Goal: Navigation & Orientation: Understand site structure

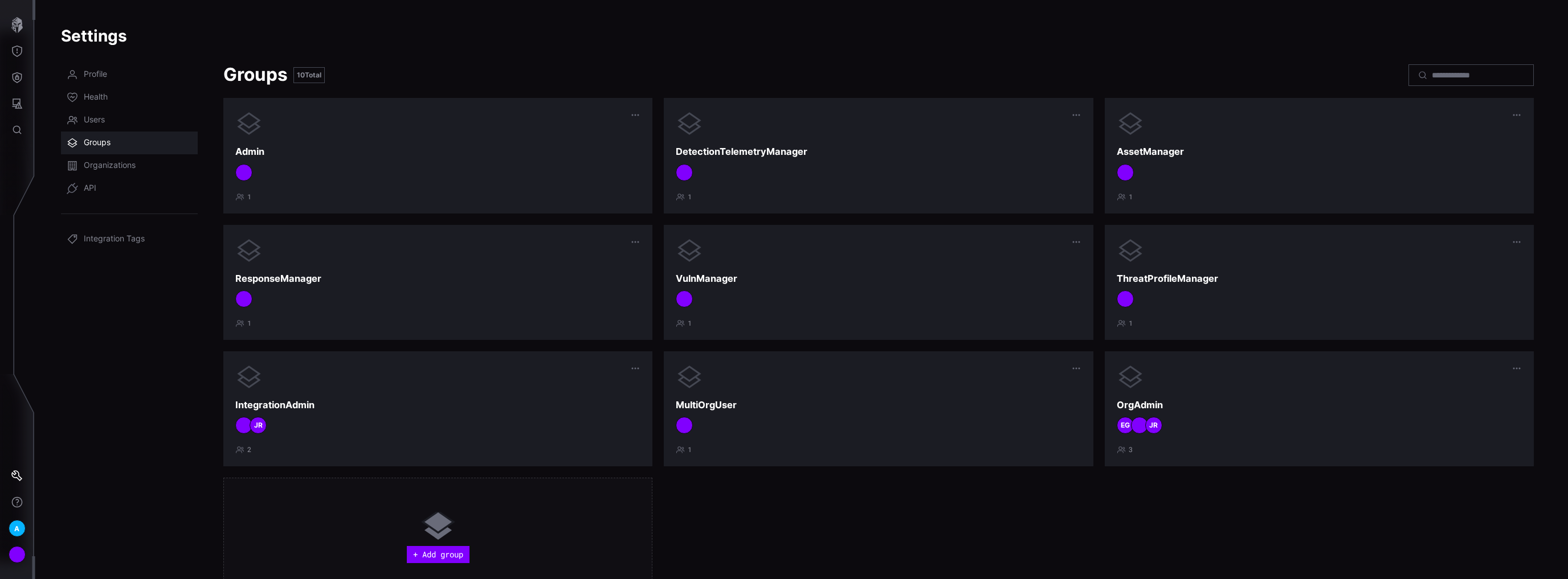
click at [100, 137] on span "Groups" at bounding box center [97, 143] width 27 height 11
click at [100, 118] on span "Users" at bounding box center [94, 120] width 21 height 11
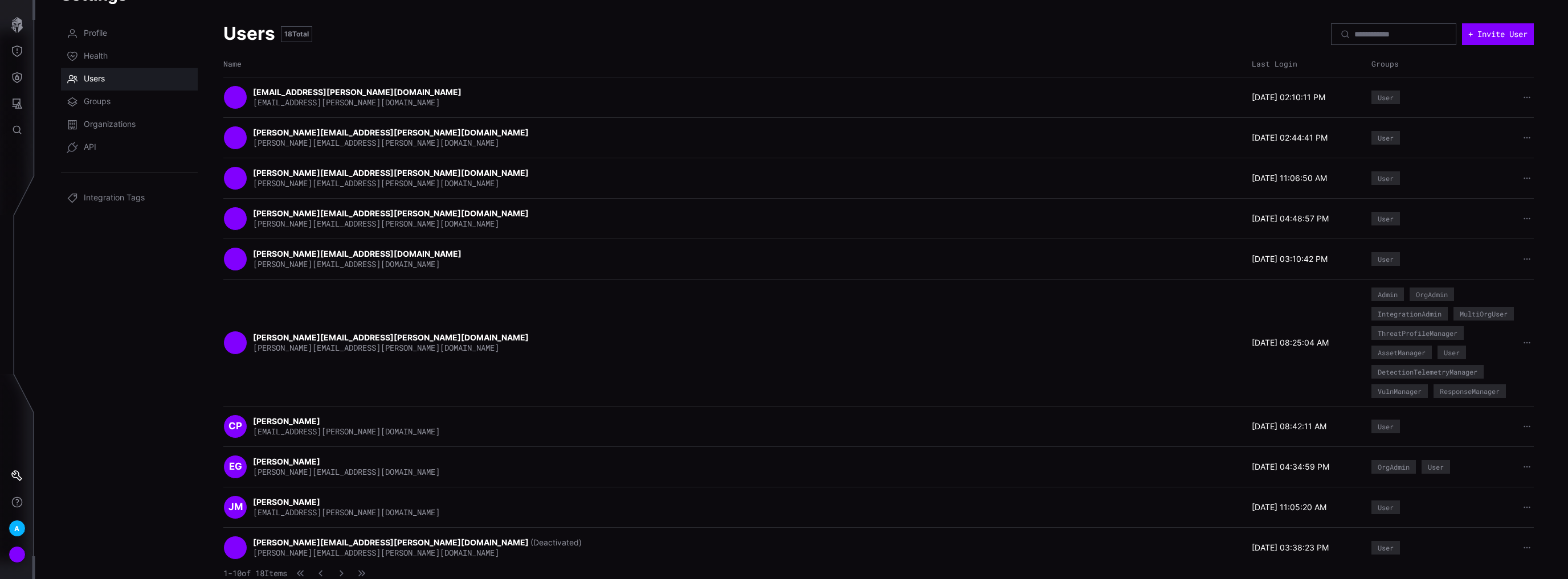
scroll to position [57, 0]
click at [97, 96] on span "Groups" at bounding box center [97, 102] width 27 height 11
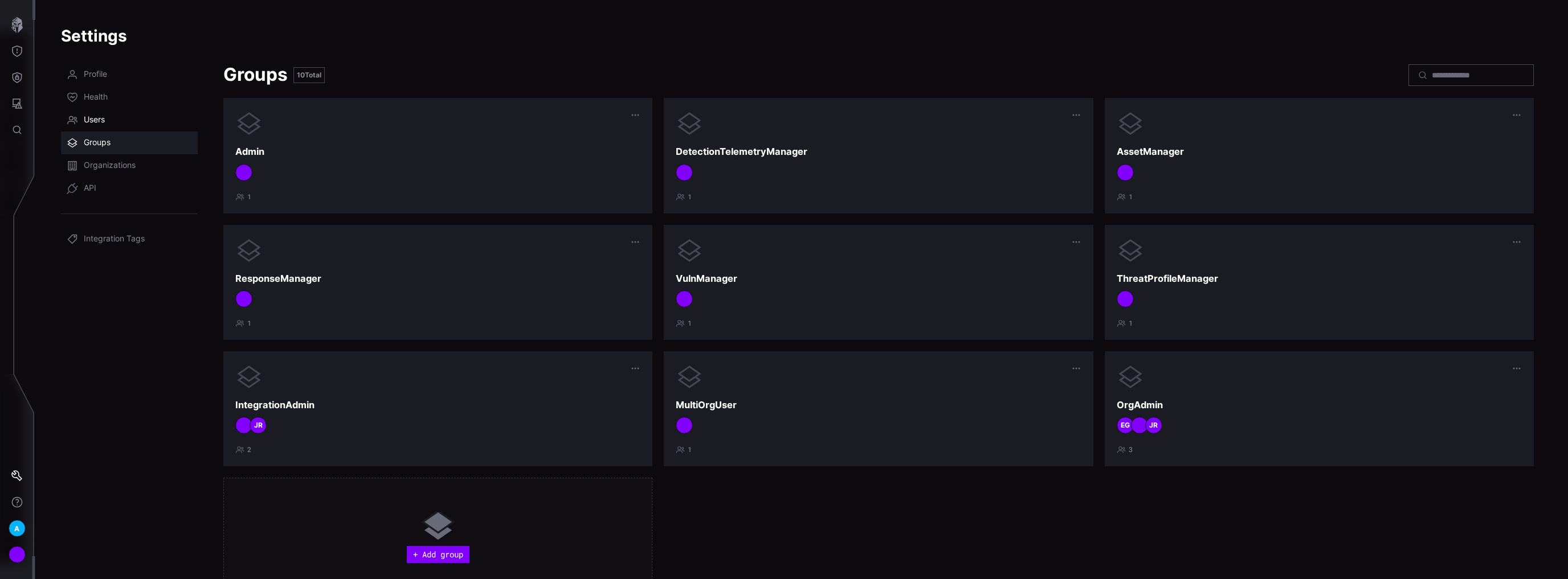
click at [104, 126] on link "Users" at bounding box center [129, 120] width 137 height 23
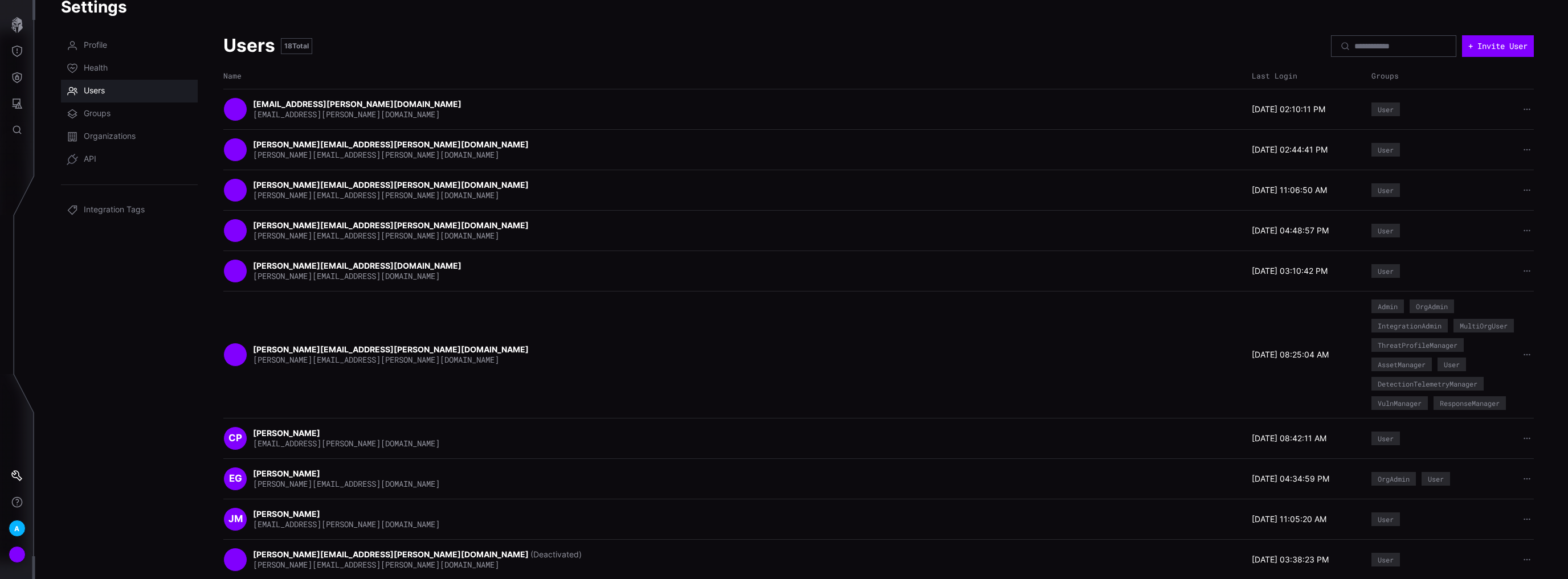
scroll to position [46, 0]
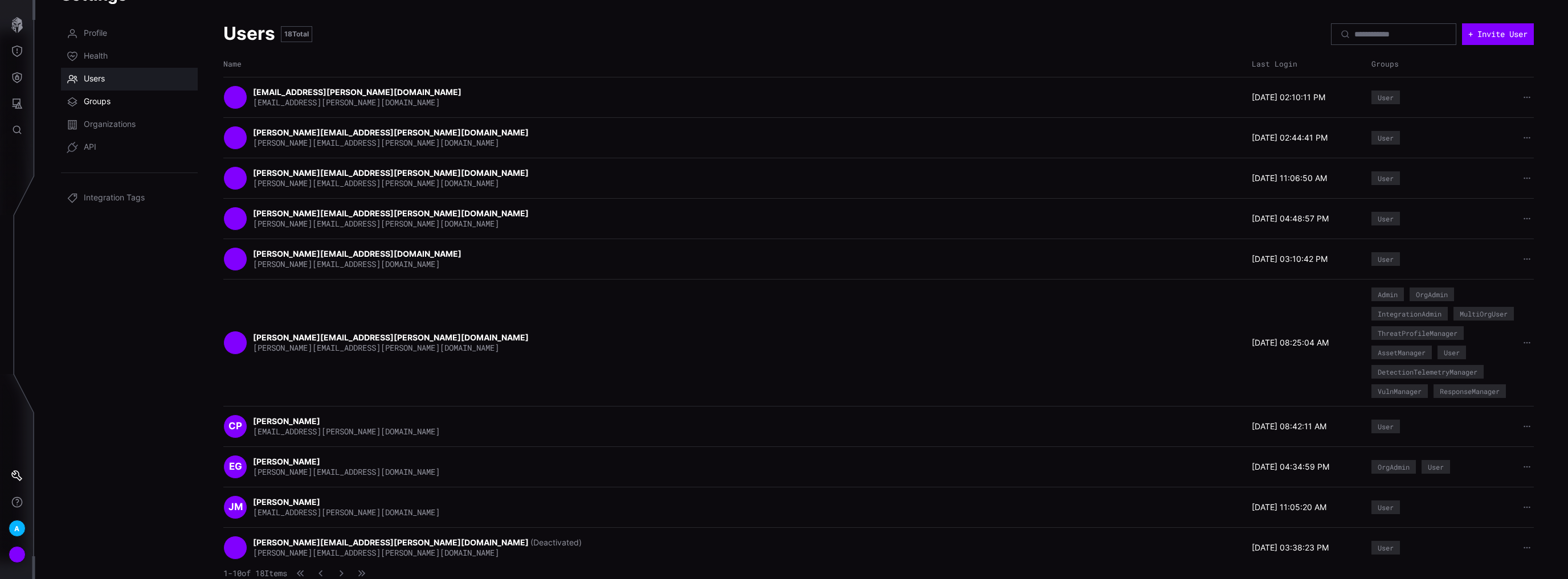
click at [89, 96] on span "Groups" at bounding box center [97, 102] width 27 height 11
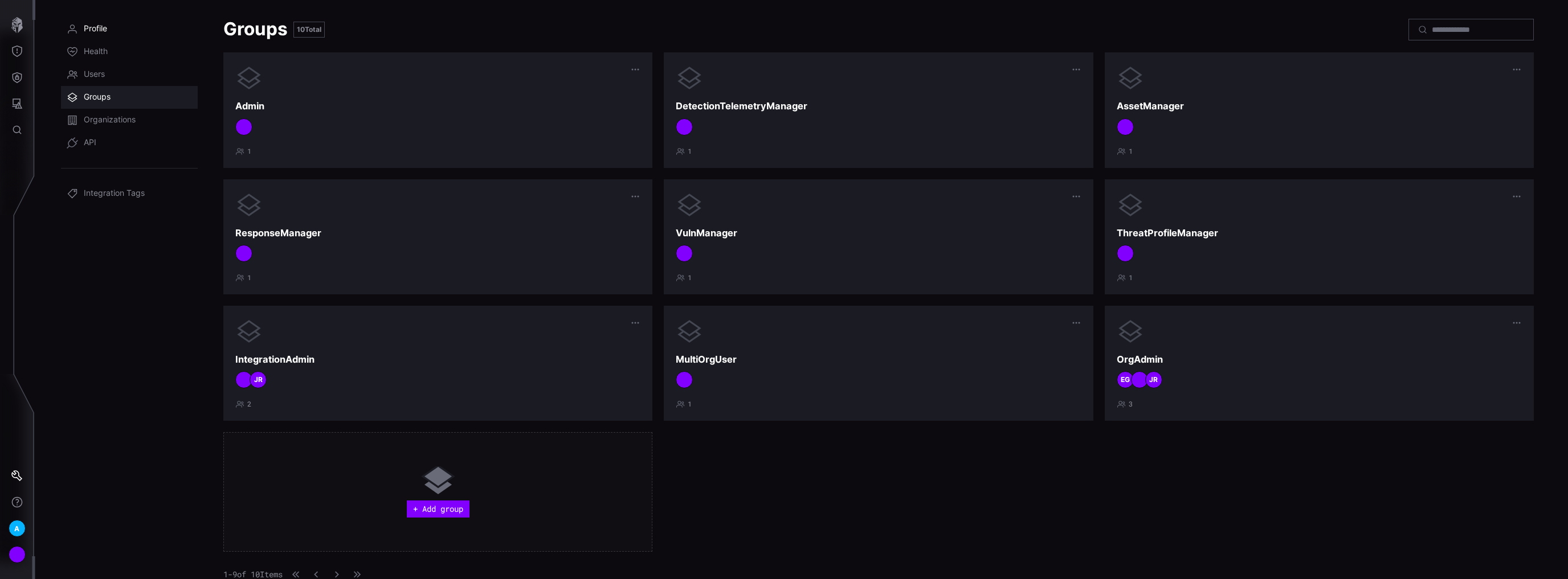
click at [102, 35] on link "Profile" at bounding box center [129, 29] width 137 height 23
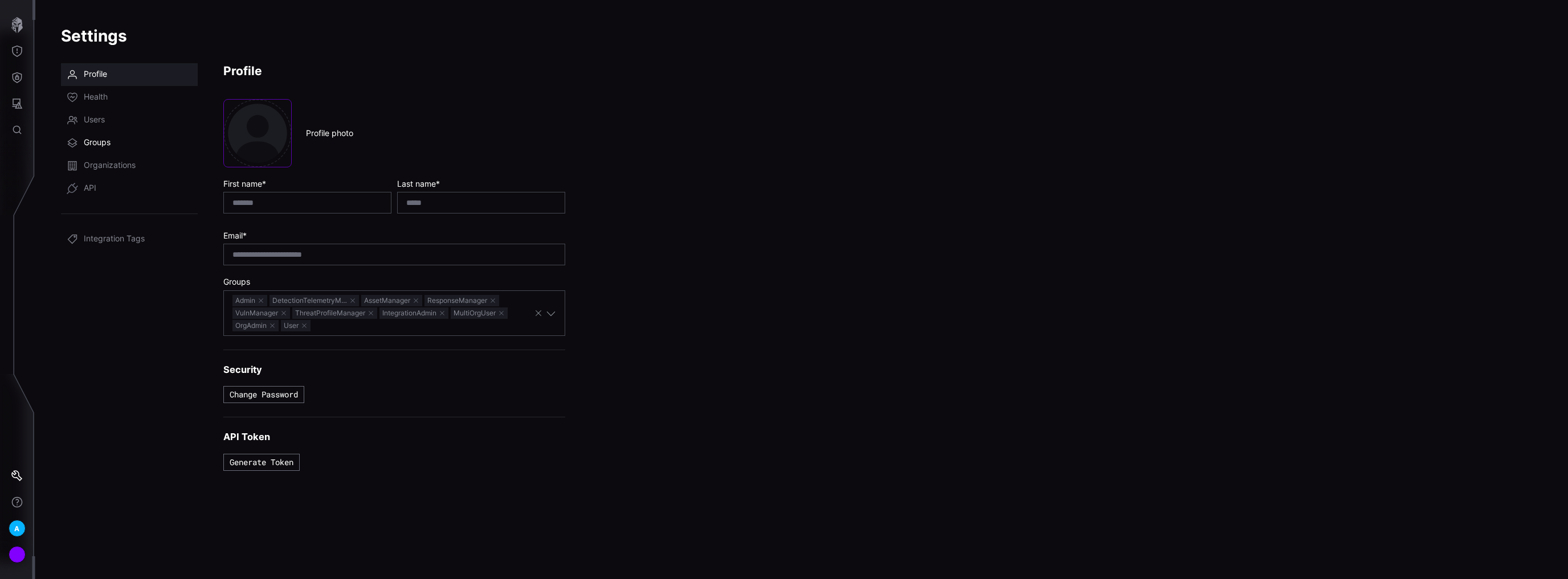
click at [97, 144] on span "Groups" at bounding box center [97, 143] width 27 height 11
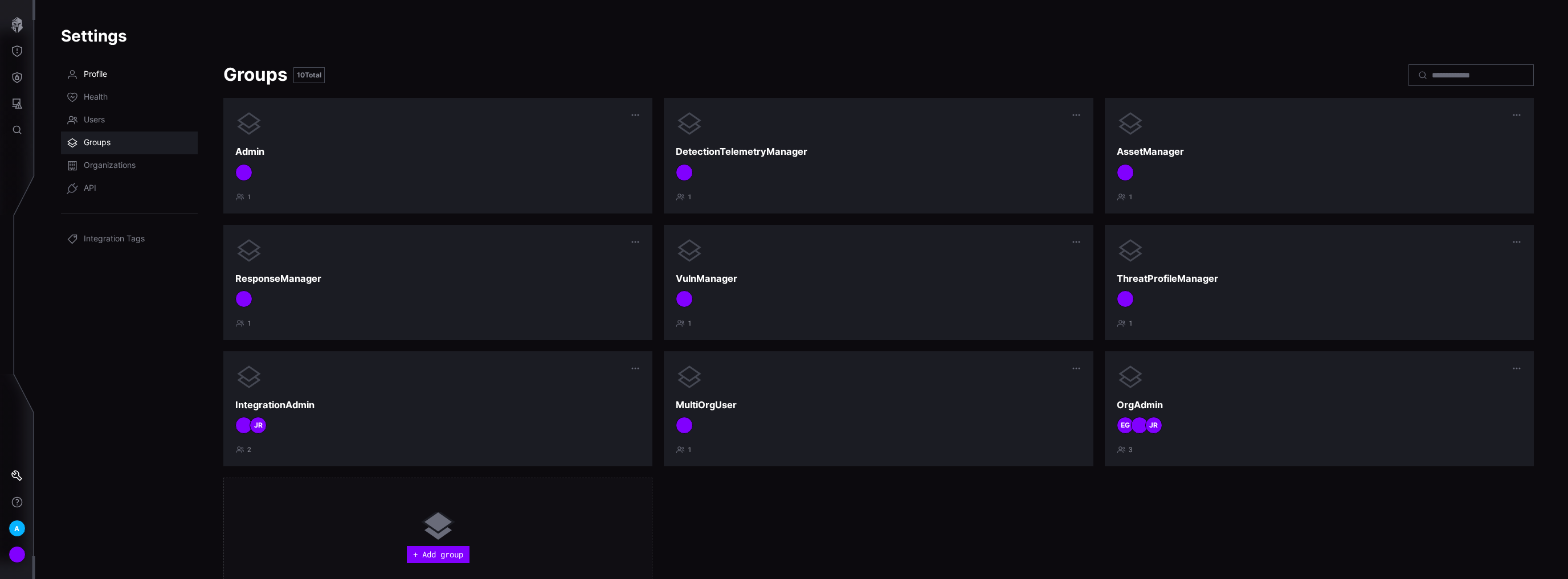
click at [98, 71] on span "Profile" at bounding box center [95, 74] width 23 height 11
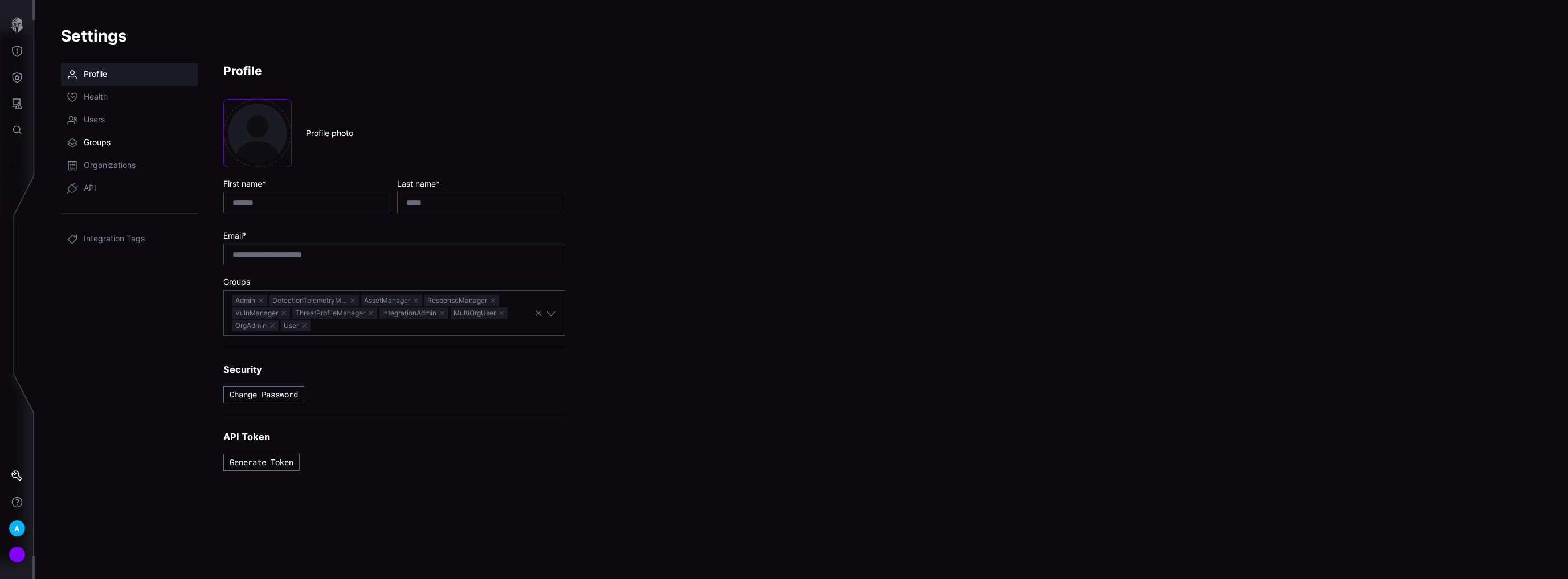
click at [111, 141] on link "Groups" at bounding box center [129, 143] width 137 height 23
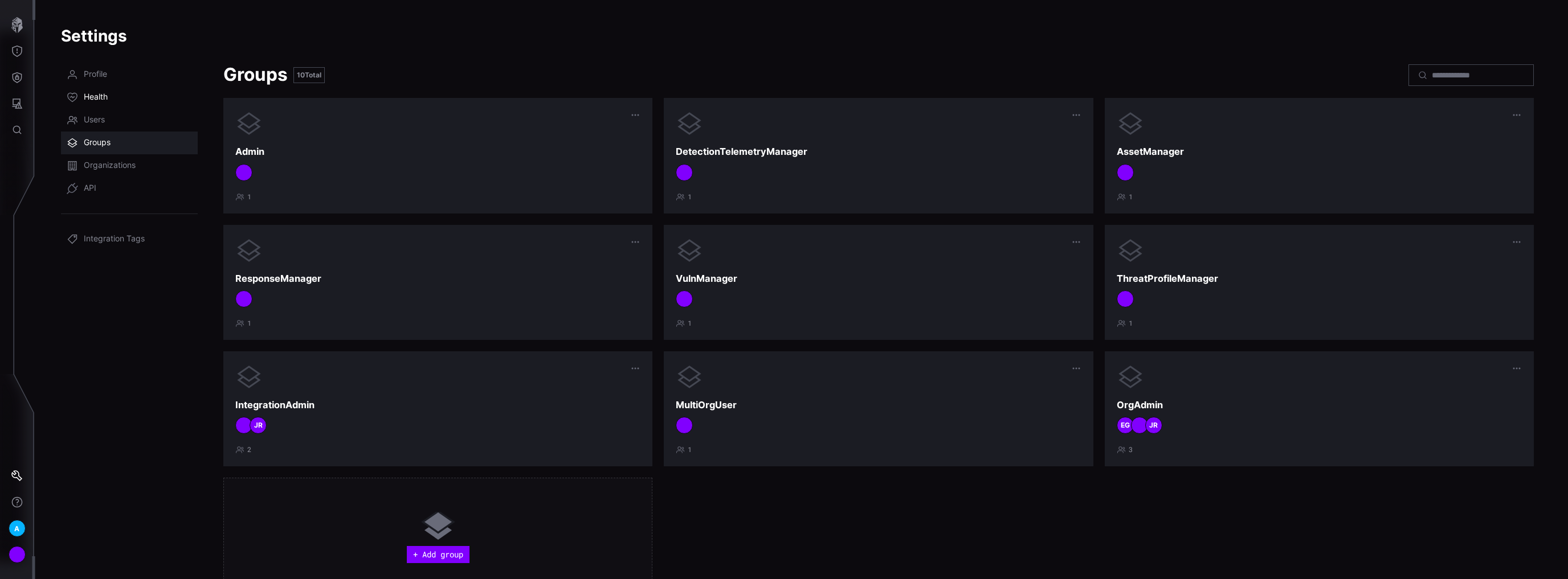
click at [92, 93] on span "Health" at bounding box center [95, 97] width 24 height 11
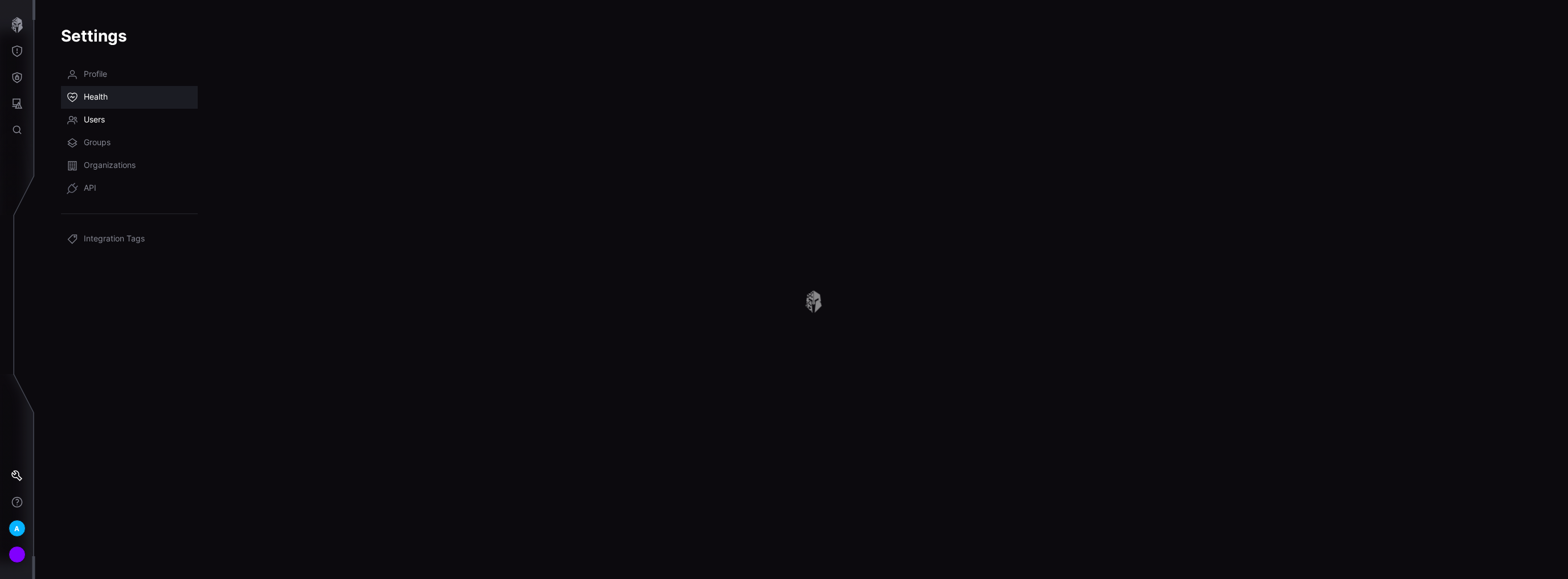
click at [98, 118] on span "Users" at bounding box center [94, 120] width 21 height 11
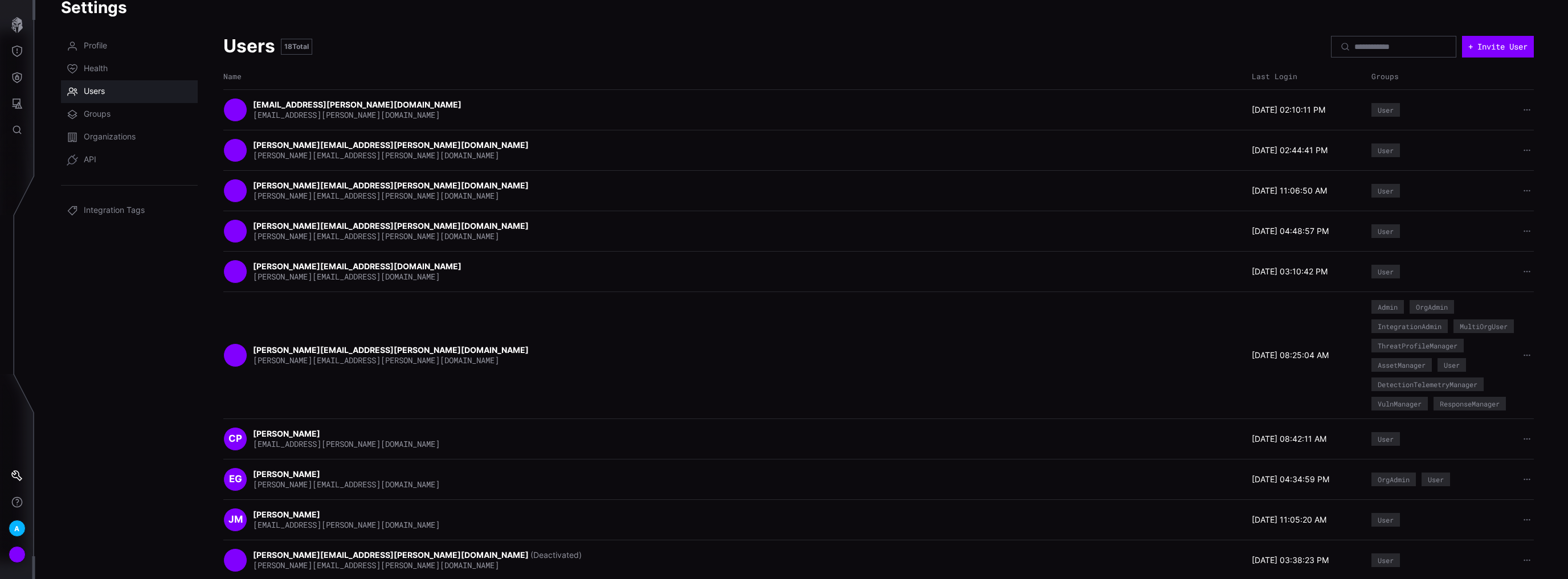
scroll to position [57, 0]
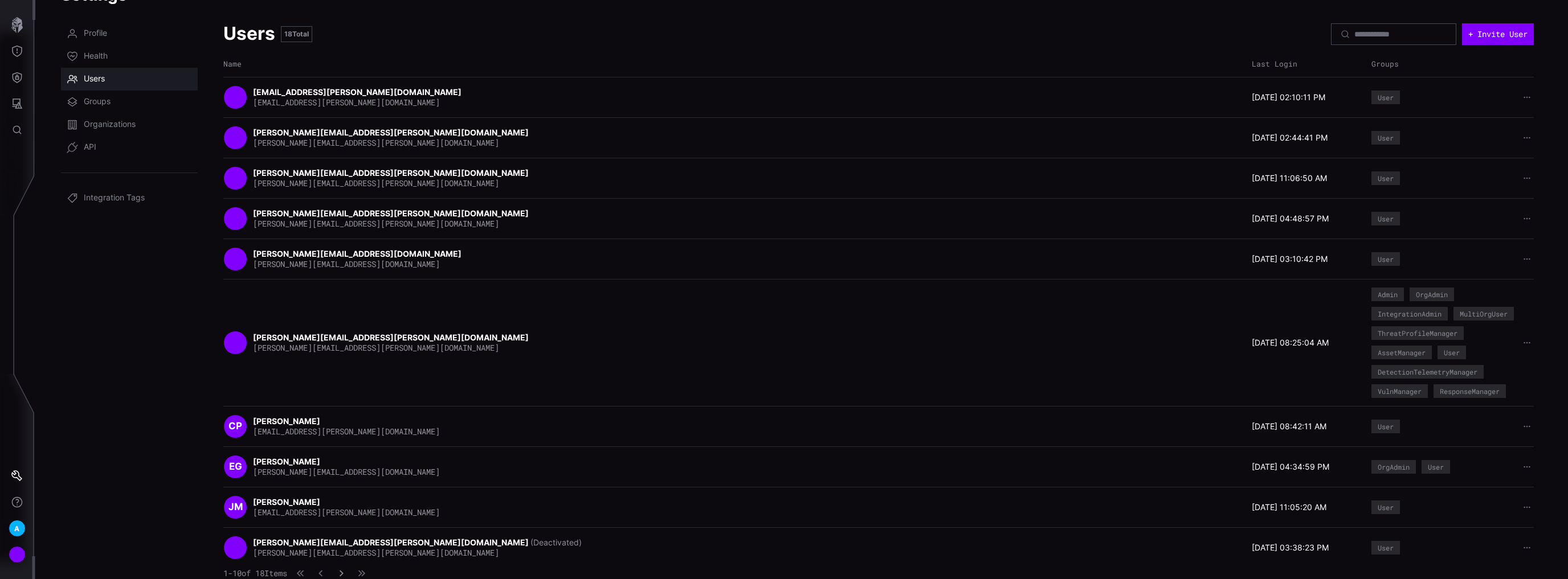
click at [345, 573] on icon "button" at bounding box center [341, 573] width 8 height 8
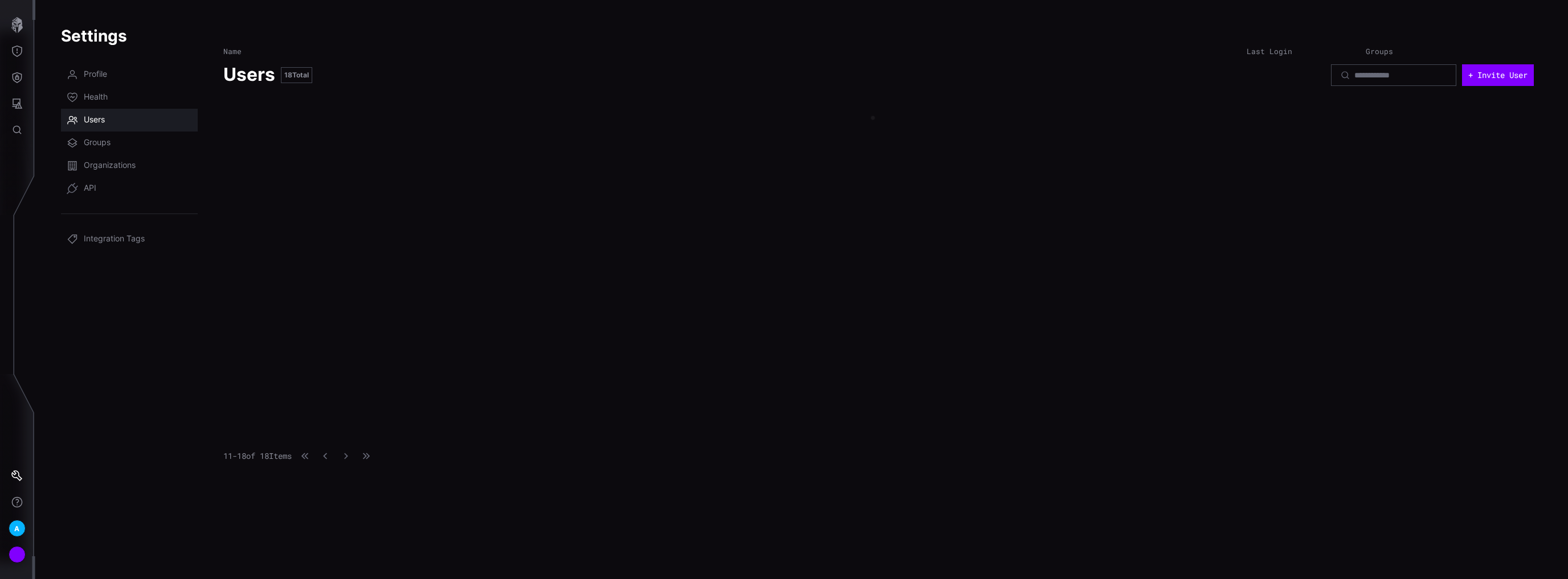
scroll to position [0, 0]
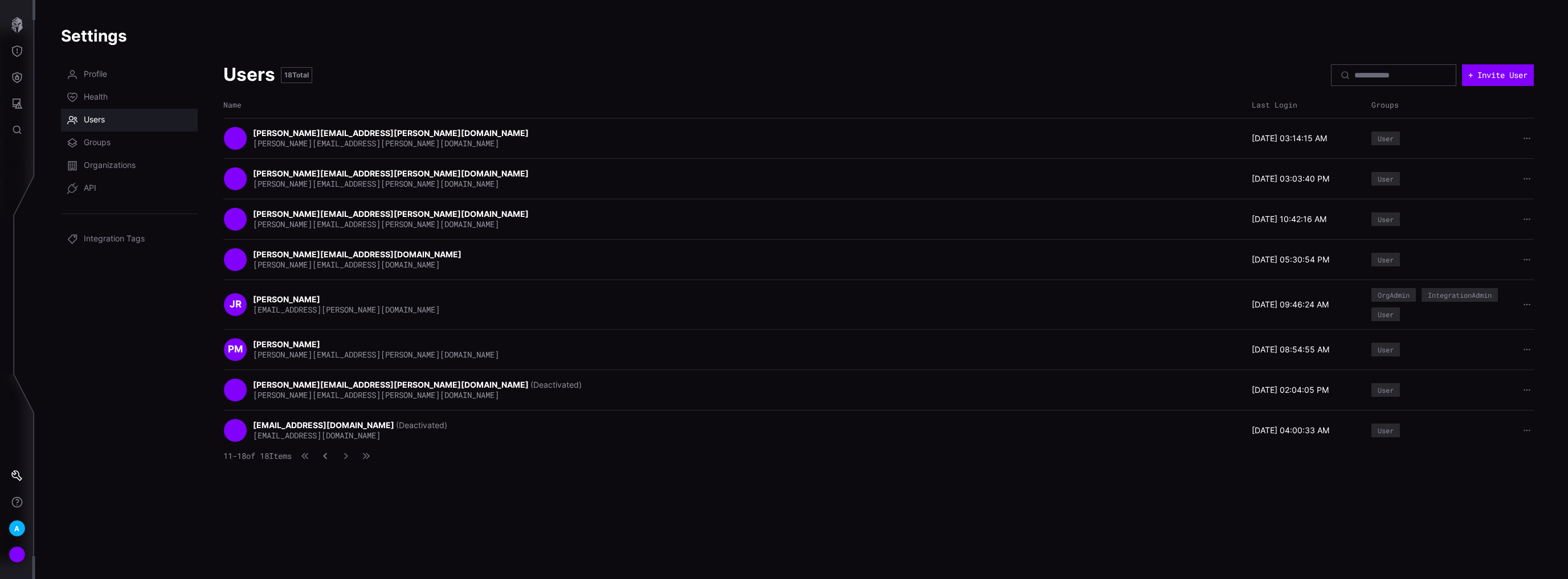
click at [333, 456] on button "button" at bounding box center [325, 456] width 15 height 11
